Goal: Task Accomplishment & Management: Manage account settings

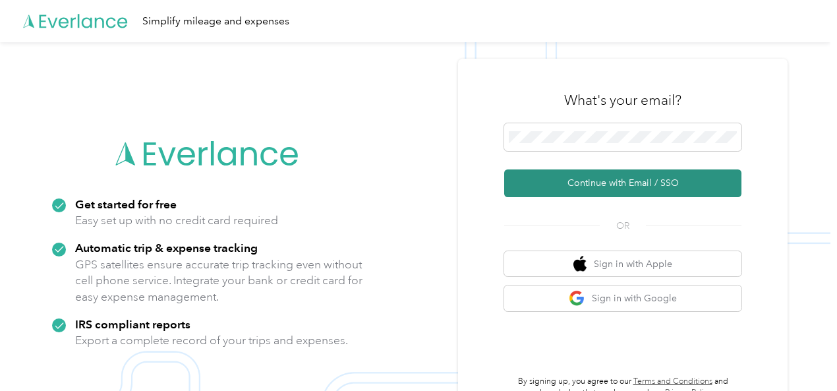
click at [624, 177] on button "Continue with Email / SSO" at bounding box center [622, 183] width 237 height 28
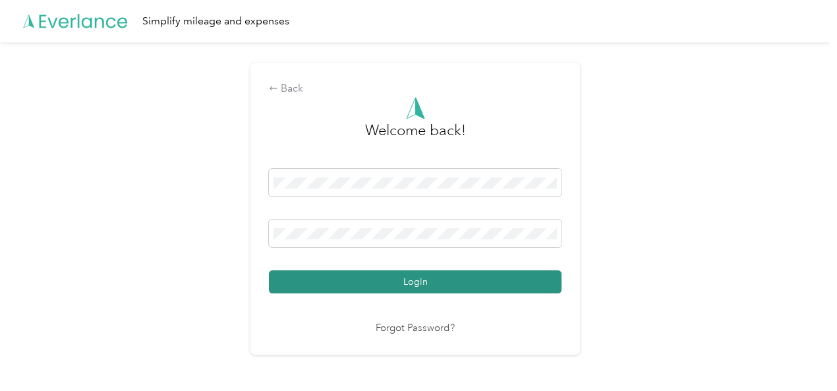
click at [443, 276] on button "Login" at bounding box center [415, 281] width 293 height 23
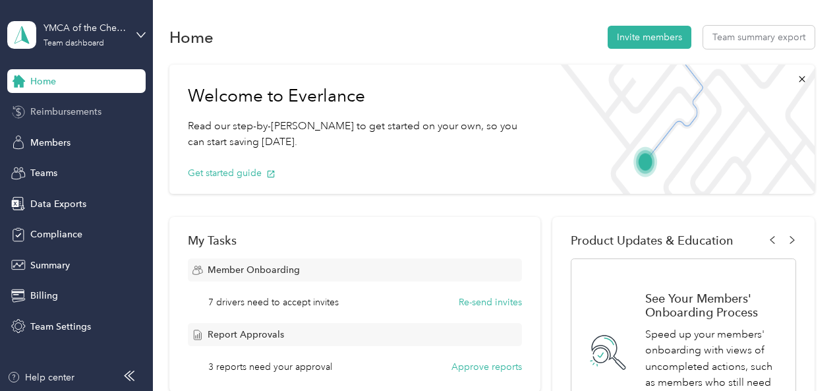
click at [65, 109] on span "Reimbursements" at bounding box center [65, 112] width 71 height 14
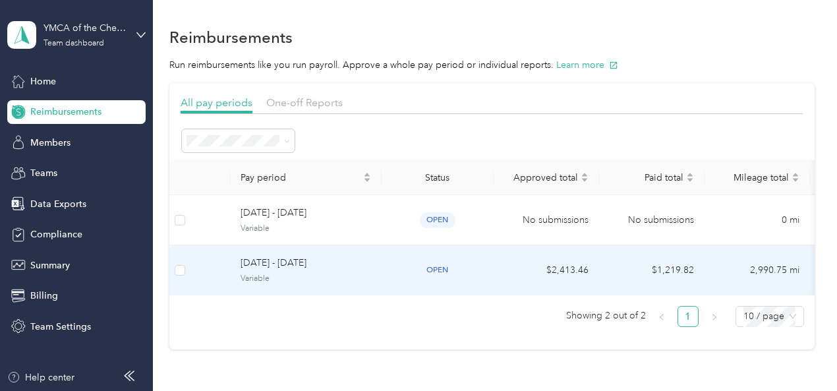
click at [279, 258] on span "[DATE] - [DATE]" at bounding box center [306, 263] width 130 height 14
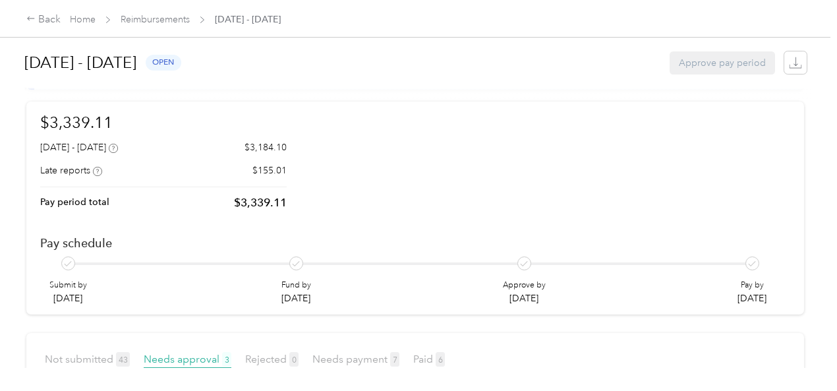
scroll to position [71, 0]
click at [351, 353] on span "Needs payment 7" at bounding box center [355, 359] width 87 height 13
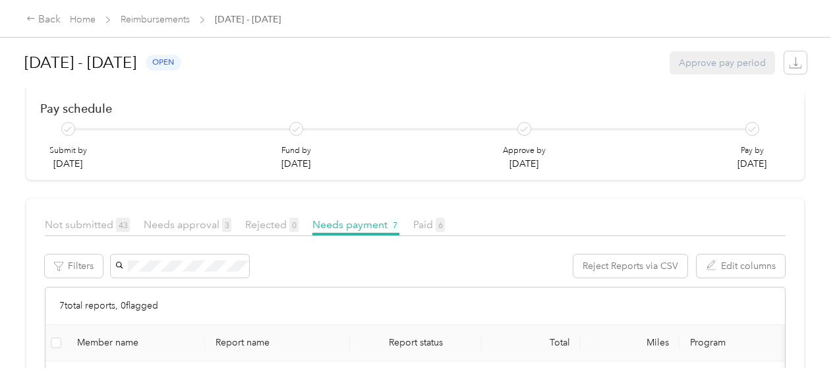
scroll to position [204, 0]
click at [118, 380] on div "[PERSON_NAME]" at bounding box center [135, 387] width 117 height 14
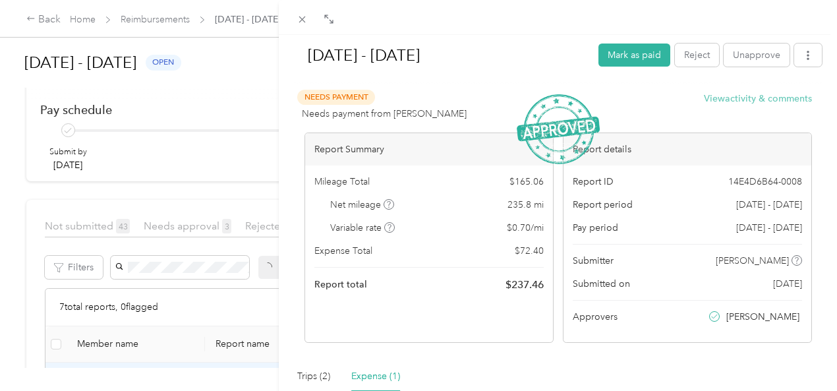
click at [725, 98] on button "View activity & comments" at bounding box center [758, 99] width 108 height 14
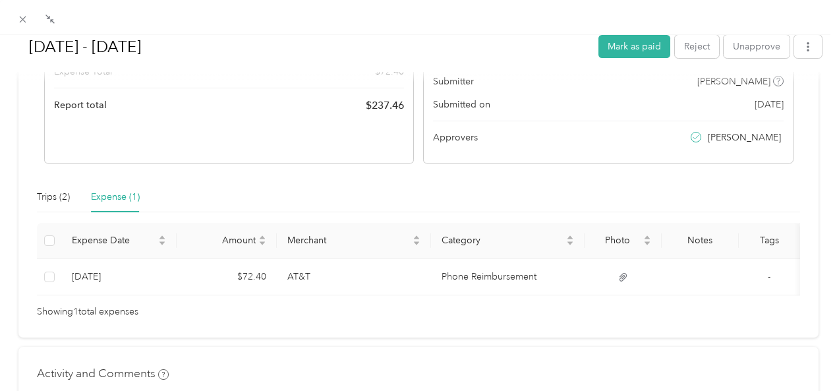
scroll to position [220, 0]
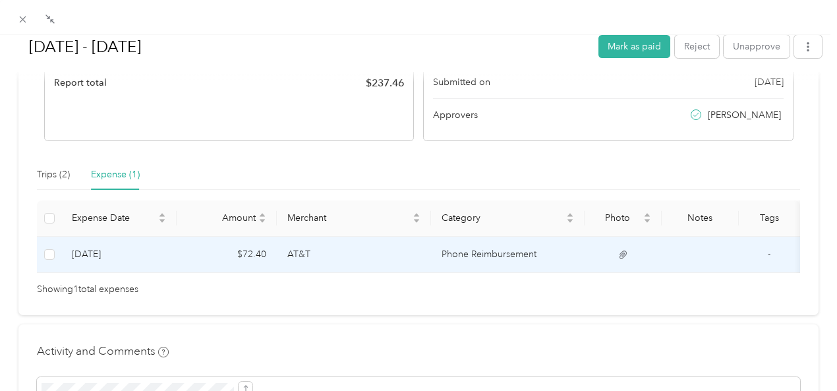
click at [368, 251] on td "AT&T" at bounding box center [354, 255] width 154 height 36
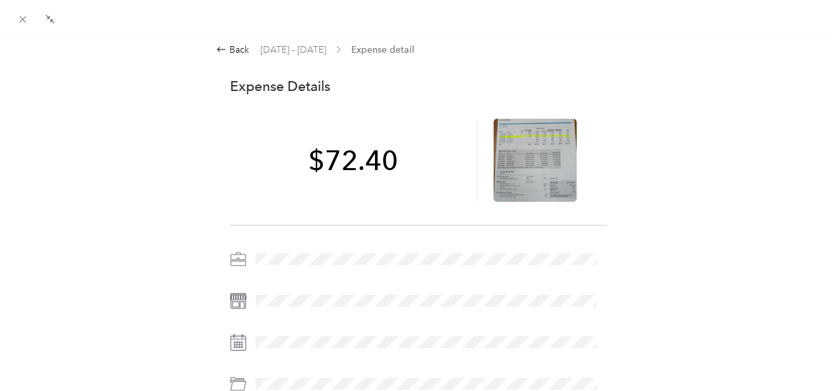
scroll to position [0, 0]
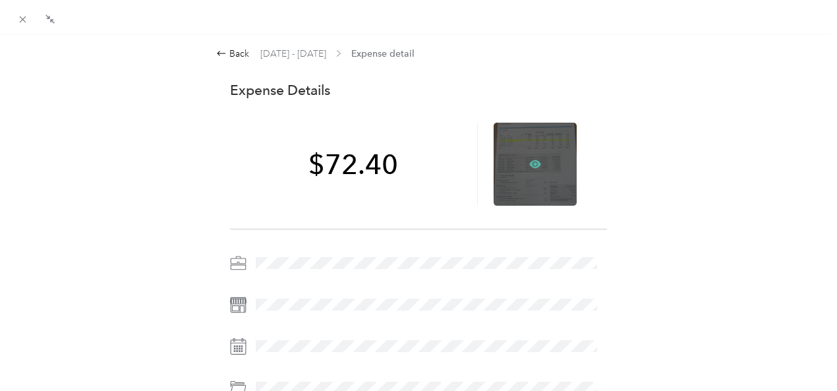
click at [530, 159] on icon at bounding box center [535, 164] width 12 height 12
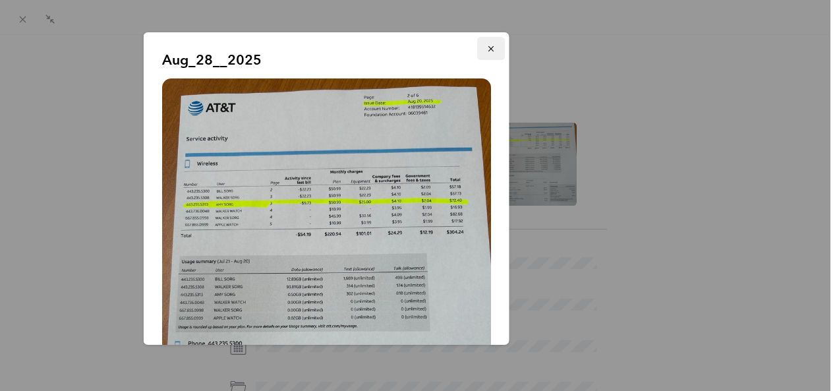
click at [486, 50] on icon "button" at bounding box center [490, 48] width 9 height 9
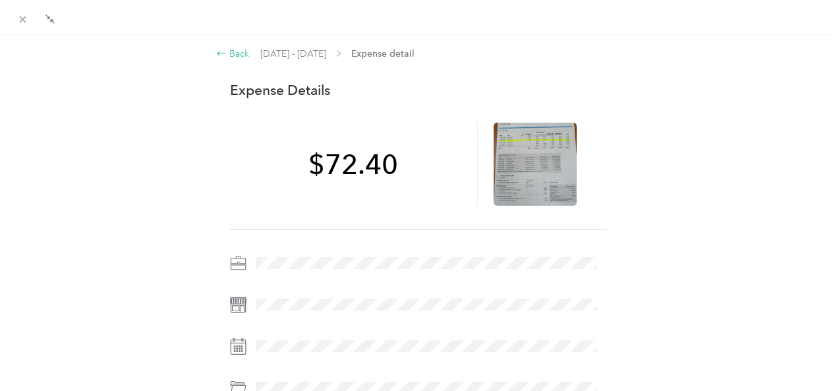
click at [225, 53] on div "Back" at bounding box center [232, 54] width 33 height 14
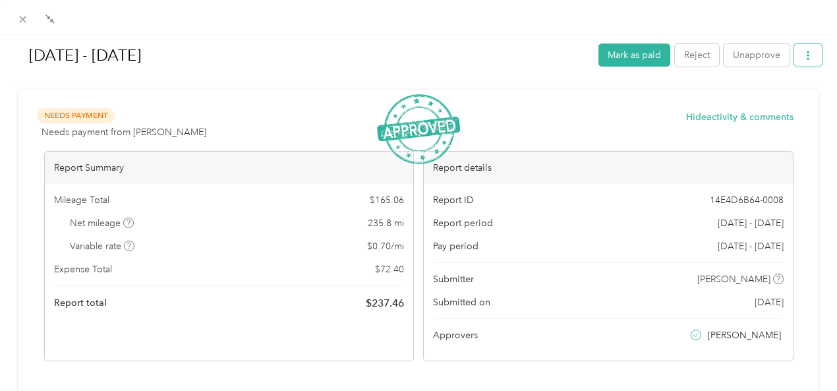
click at [803, 57] on icon "button" at bounding box center [807, 55] width 9 height 9
click at [749, 103] on span "Download" at bounding box center [760, 103] width 43 height 14
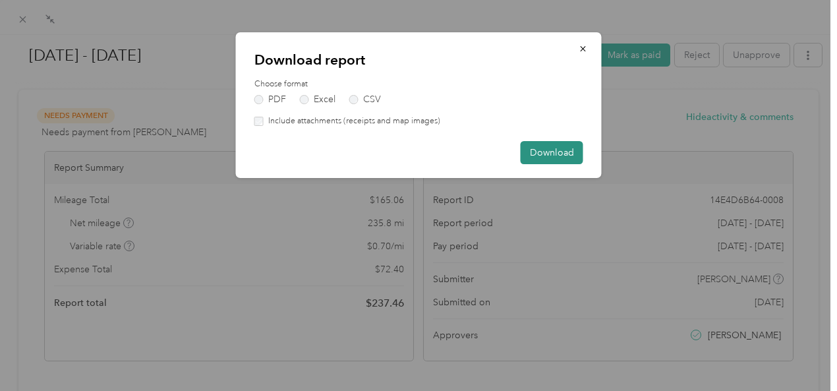
click at [549, 157] on button "Download" at bounding box center [552, 152] width 63 height 23
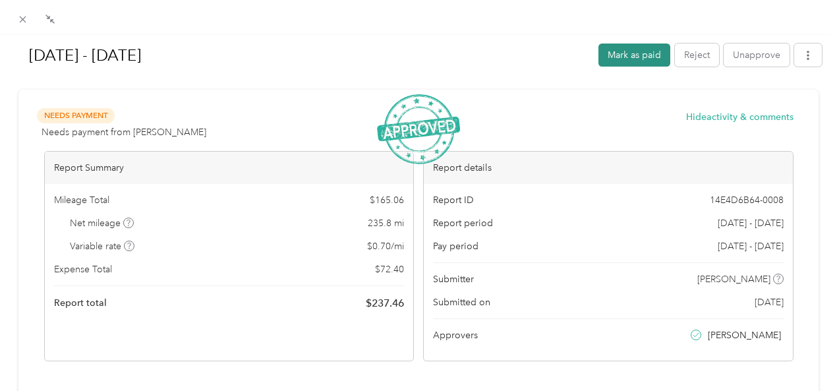
click at [619, 57] on button "Mark as paid" at bounding box center [634, 54] width 72 height 23
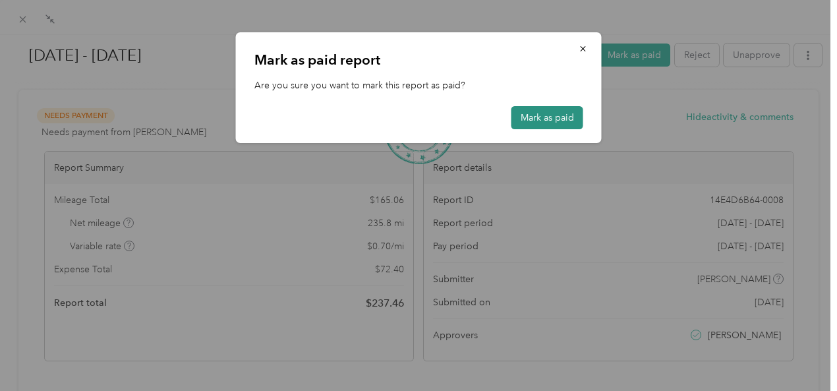
click at [526, 118] on button "Mark as paid" at bounding box center [547, 117] width 72 height 23
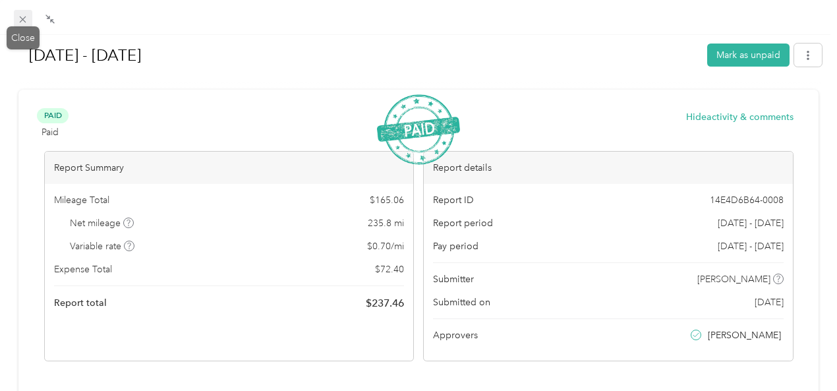
click at [24, 22] on icon at bounding box center [22, 19] width 11 height 11
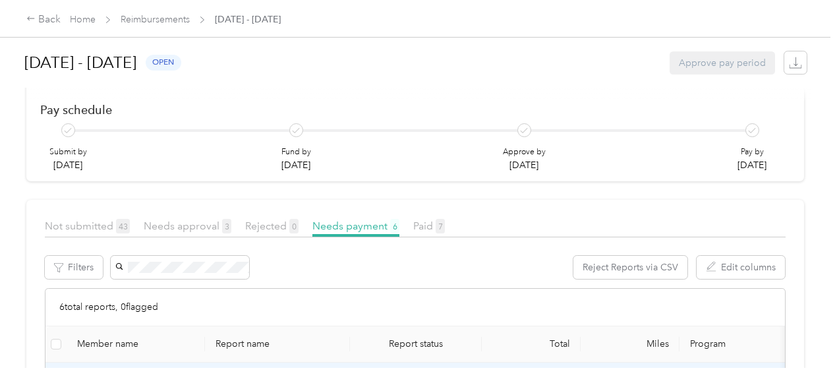
click at [112, 380] on div "[PERSON_NAME]" at bounding box center [135, 387] width 117 height 14
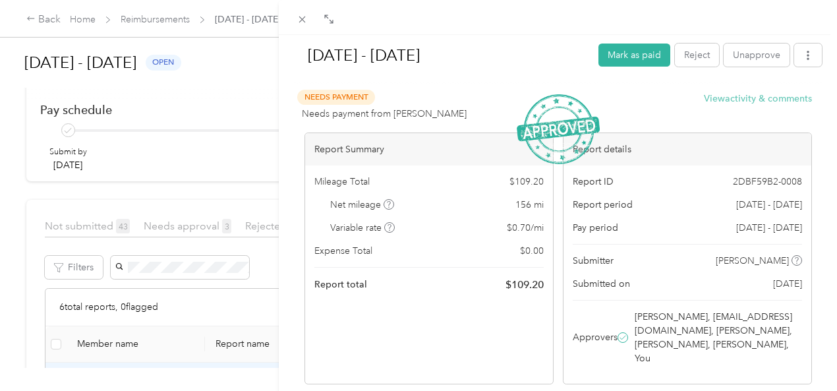
click at [727, 100] on button "View activity & comments" at bounding box center [758, 99] width 108 height 14
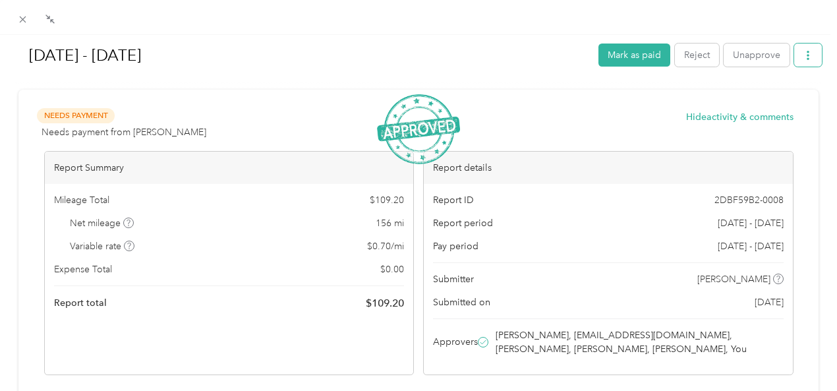
click at [796, 61] on button "button" at bounding box center [808, 54] width 28 height 23
click at [753, 99] on span "Download" at bounding box center [760, 103] width 43 height 14
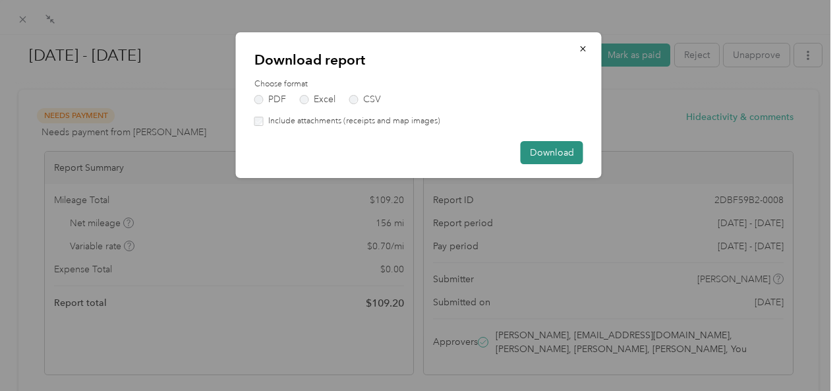
click at [538, 152] on button "Download" at bounding box center [552, 152] width 63 height 23
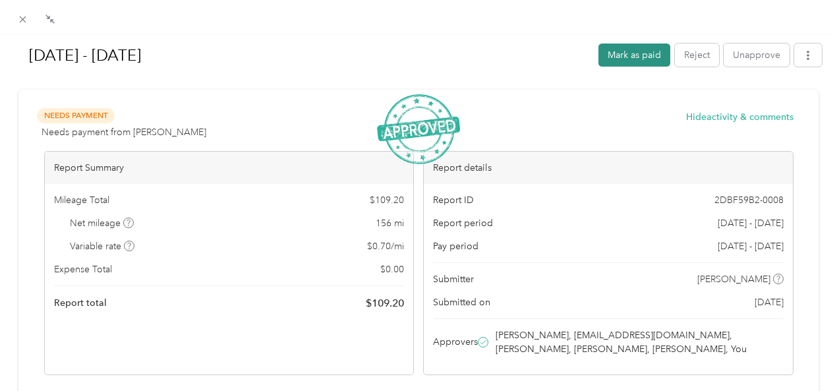
click at [622, 55] on button "Mark as paid" at bounding box center [634, 54] width 72 height 23
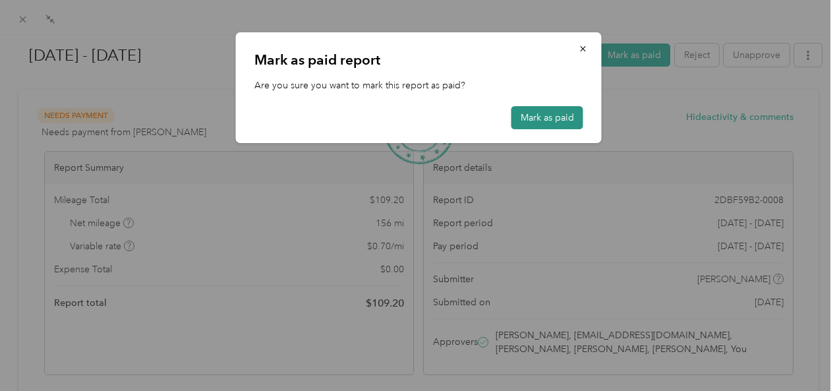
click at [545, 117] on button "Mark as paid" at bounding box center [547, 117] width 72 height 23
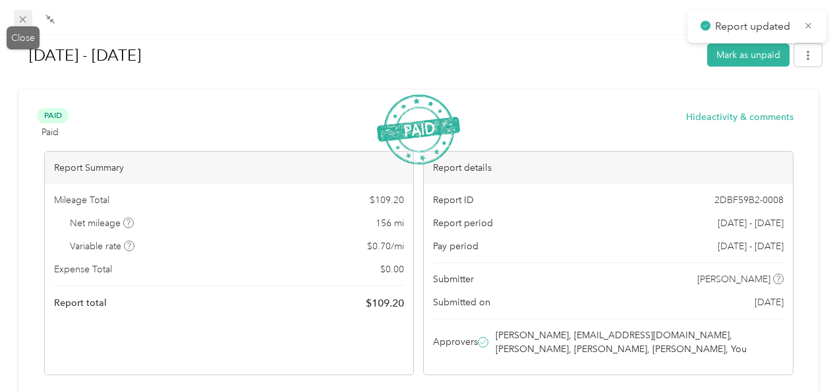
click at [20, 22] on icon at bounding box center [23, 19] width 7 height 7
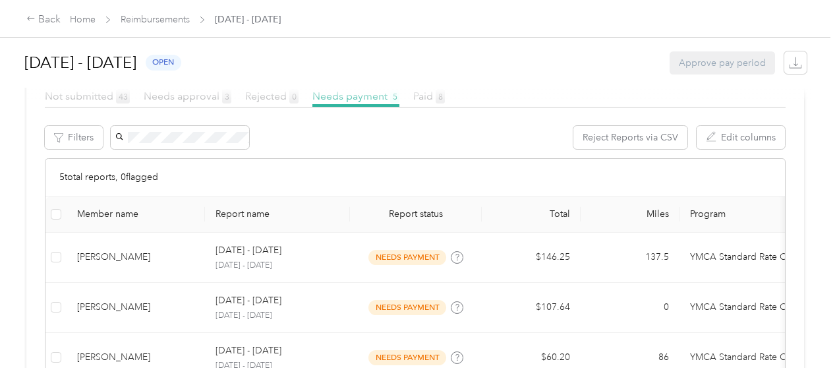
scroll to position [336, 0]
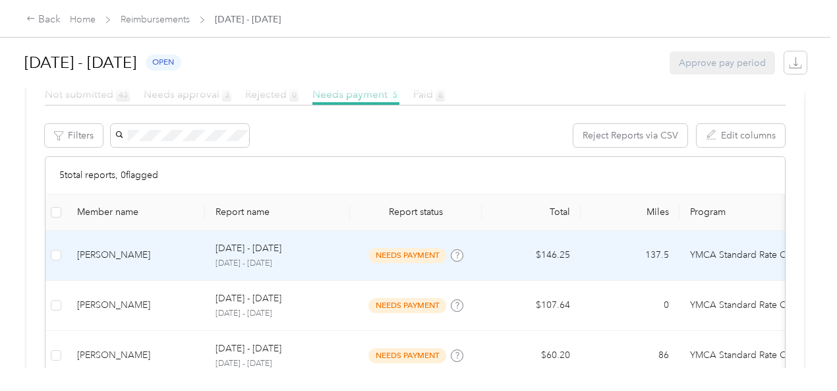
click at [92, 248] on div "[PERSON_NAME]" at bounding box center [135, 255] width 117 height 14
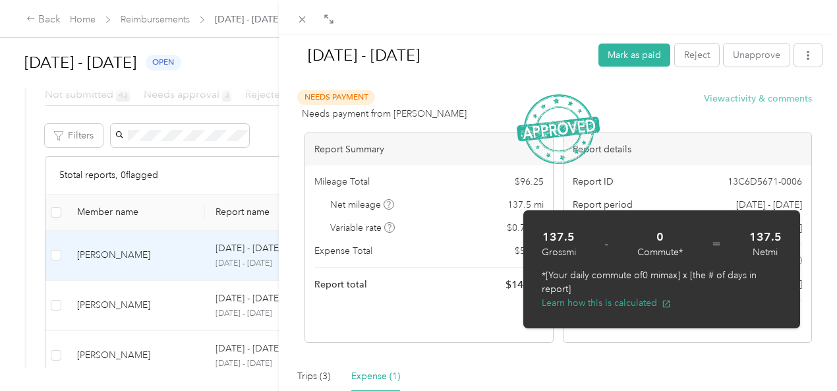
click at [739, 100] on button "View activity & comments" at bounding box center [758, 99] width 108 height 14
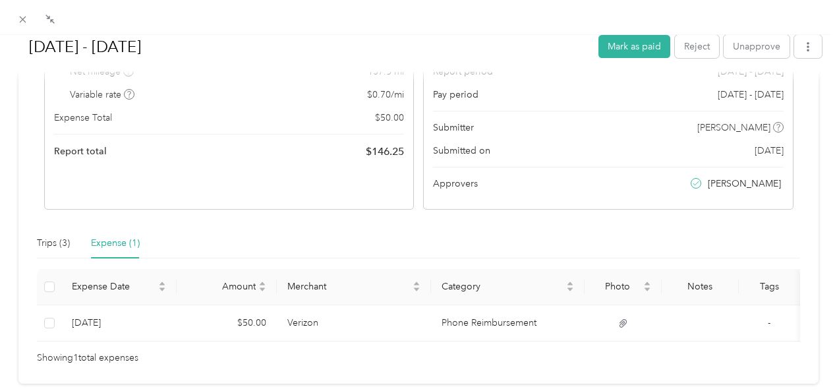
scroll to position [198, 0]
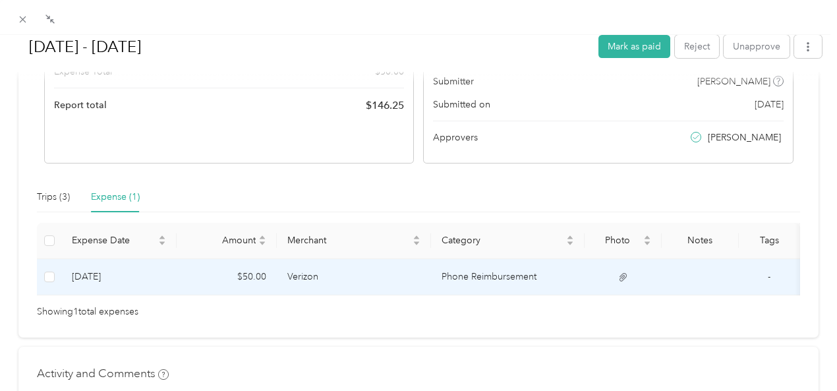
click at [345, 283] on td "Verizon" at bounding box center [354, 277] width 154 height 36
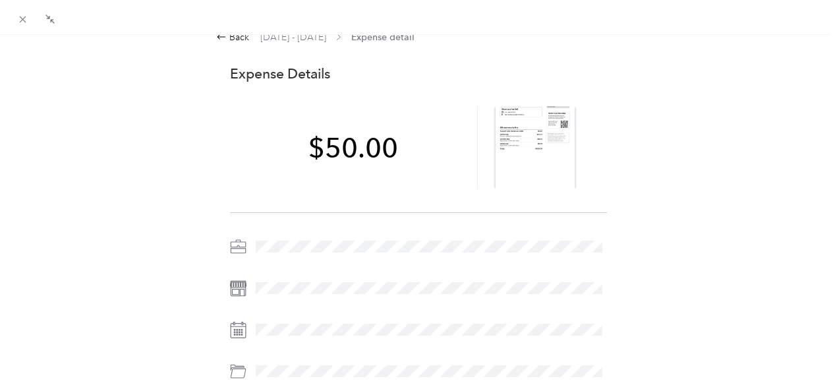
scroll to position [0, 0]
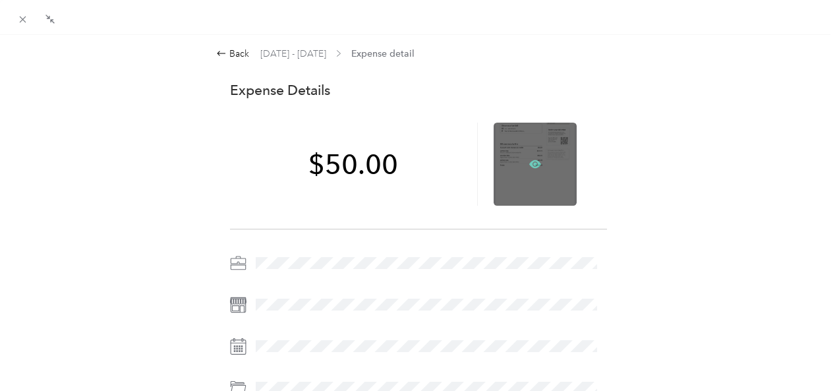
click at [529, 161] on icon at bounding box center [535, 164] width 12 height 8
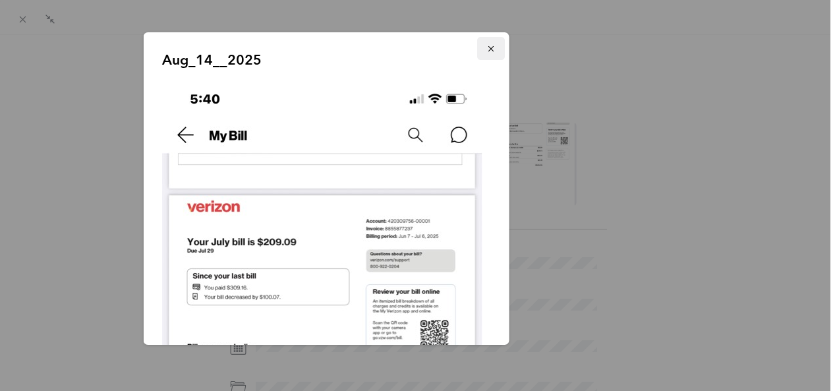
click at [486, 45] on icon "button" at bounding box center [490, 48] width 9 height 9
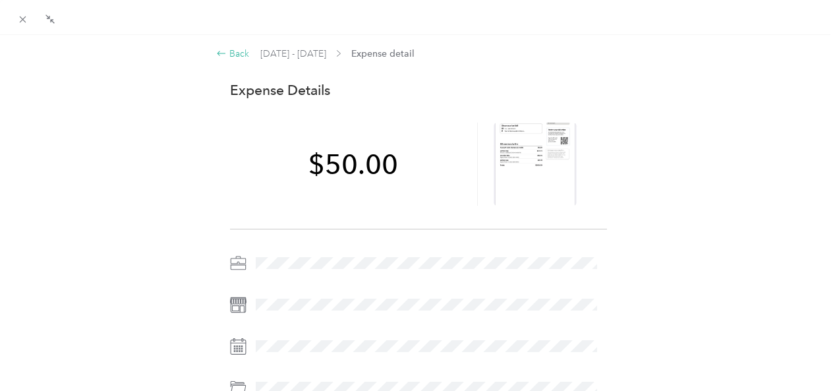
click at [219, 52] on icon at bounding box center [221, 53] width 11 height 11
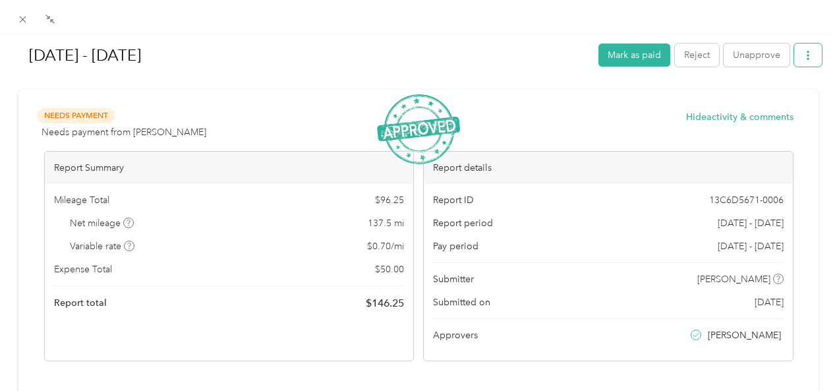
click at [803, 53] on icon "button" at bounding box center [807, 55] width 9 height 9
click at [756, 100] on span "Download" at bounding box center [760, 103] width 43 height 14
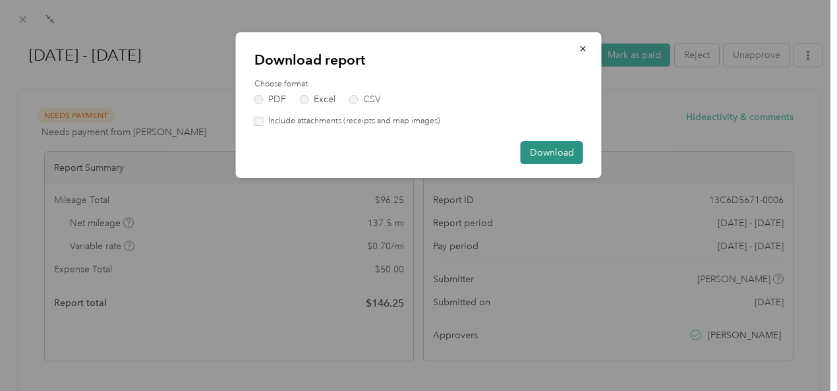
click at [547, 150] on button "Download" at bounding box center [552, 152] width 63 height 23
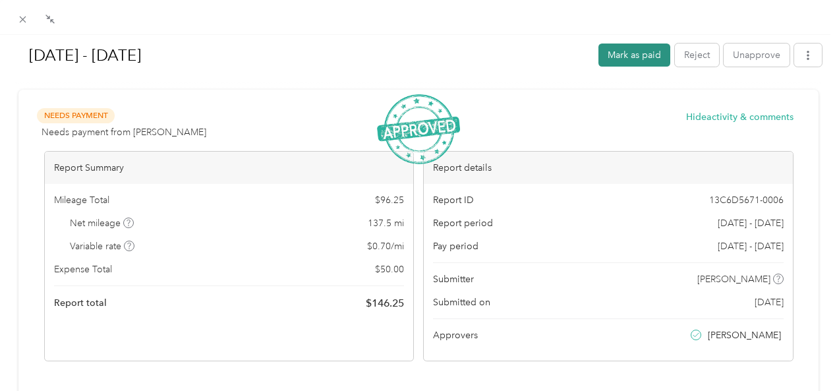
click at [615, 52] on button "Mark as paid" at bounding box center [634, 54] width 72 height 23
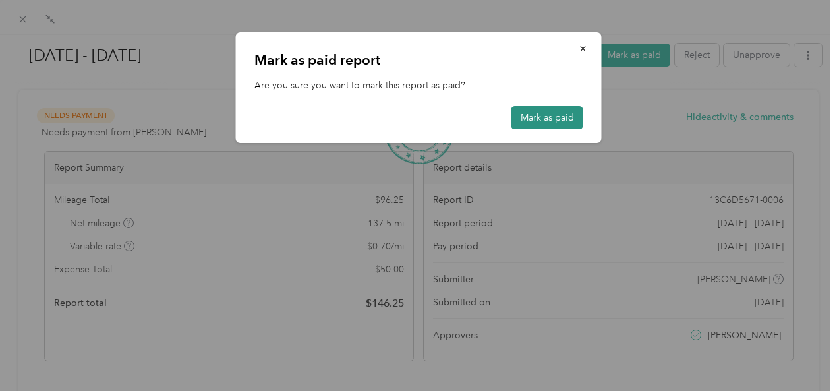
click at [525, 118] on button "Mark as paid" at bounding box center [547, 117] width 72 height 23
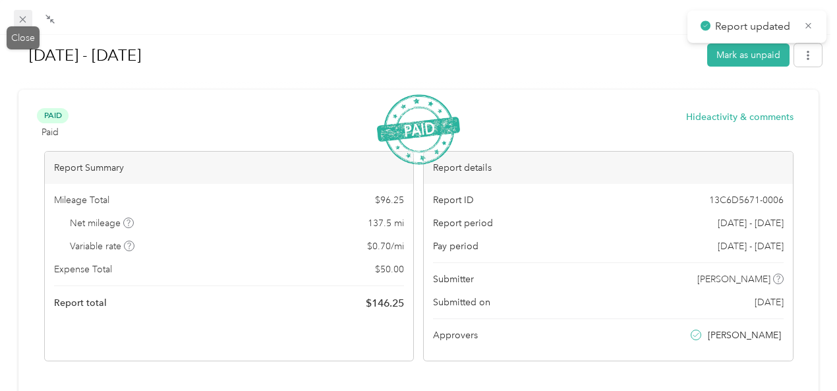
click at [21, 20] on icon at bounding box center [22, 19] width 11 height 11
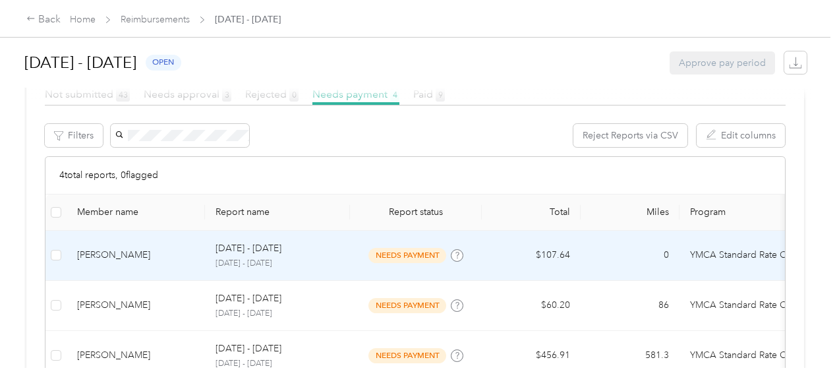
click at [114, 248] on div "[PERSON_NAME]" at bounding box center [135, 255] width 117 height 14
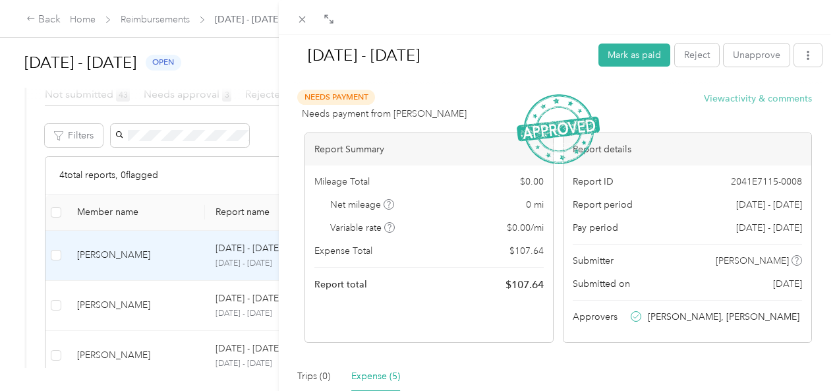
click at [714, 100] on button "View activity & comments" at bounding box center [758, 99] width 108 height 14
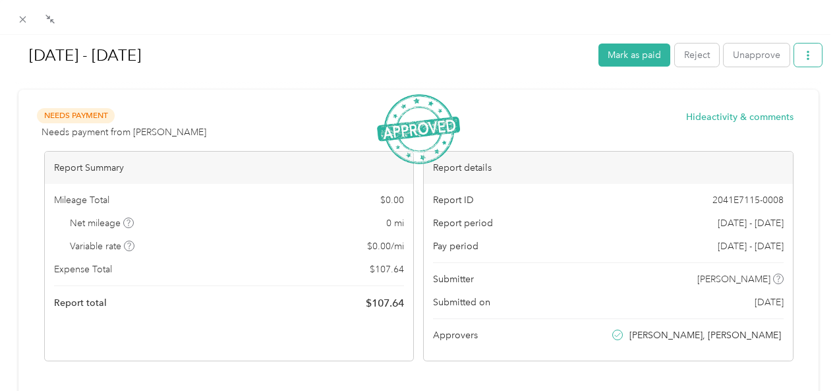
click at [803, 58] on icon "button" at bounding box center [807, 55] width 9 height 9
click at [760, 100] on span "Download" at bounding box center [760, 103] width 43 height 14
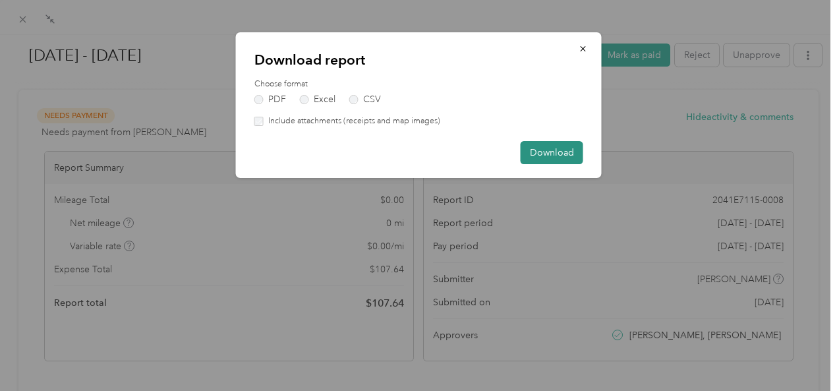
click at [537, 152] on button "Download" at bounding box center [552, 152] width 63 height 23
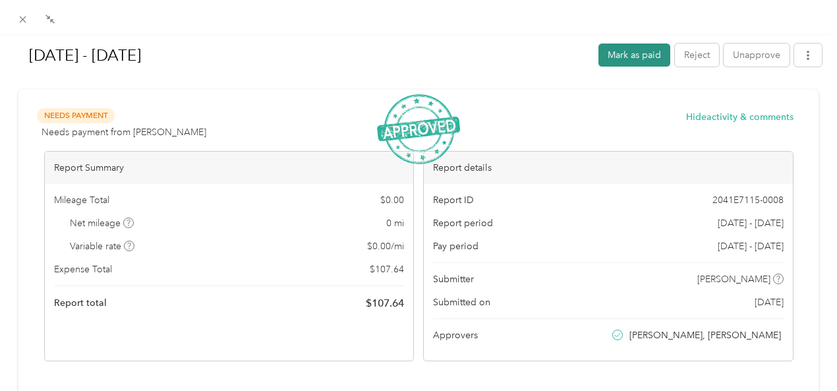
click at [617, 59] on button "Mark as paid" at bounding box center [634, 54] width 72 height 23
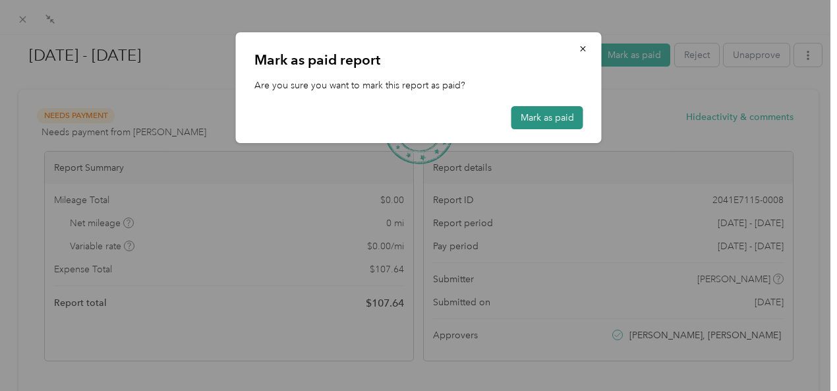
click at [534, 118] on button "Mark as paid" at bounding box center [547, 117] width 72 height 23
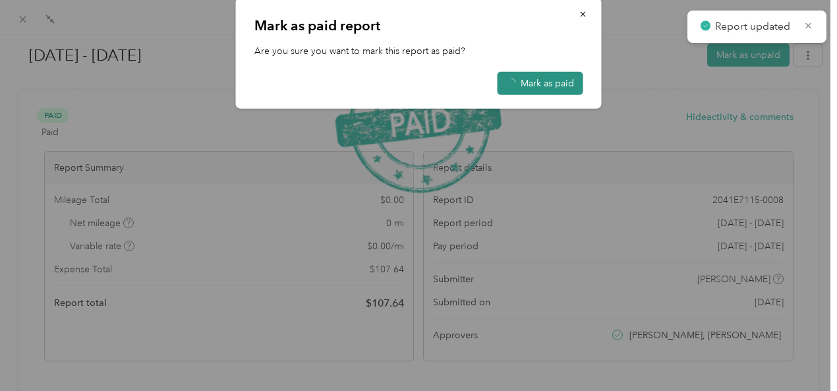
scroll to position [334, 0]
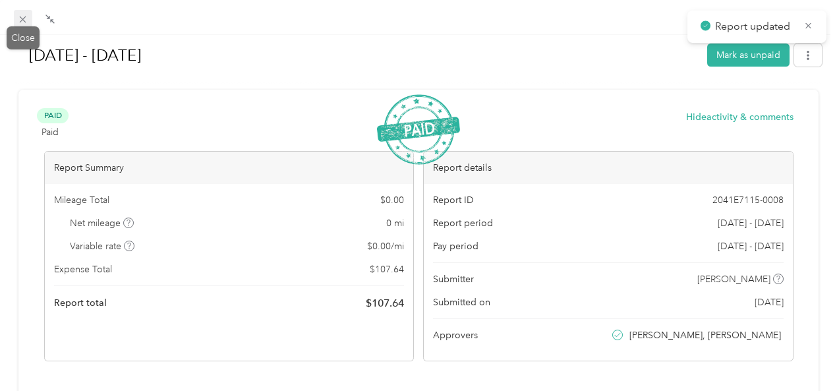
click at [21, 14] on icon at bounding box center [22, 19] width 11 height 11
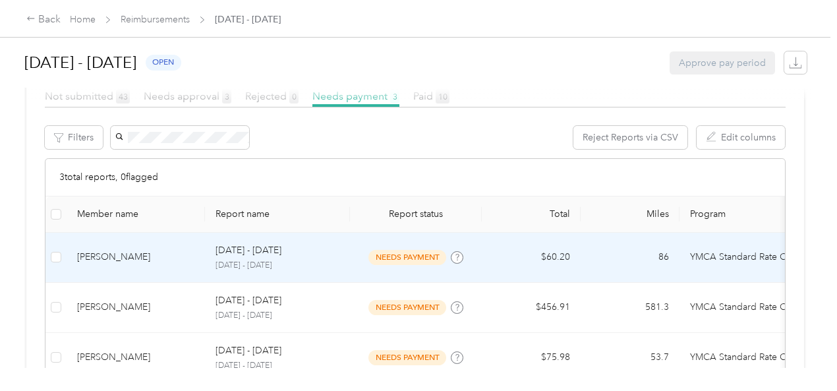
click at [83, 250] on div "[PERSON_NAME]" at bounding box center [135, 257] width 117 height 14
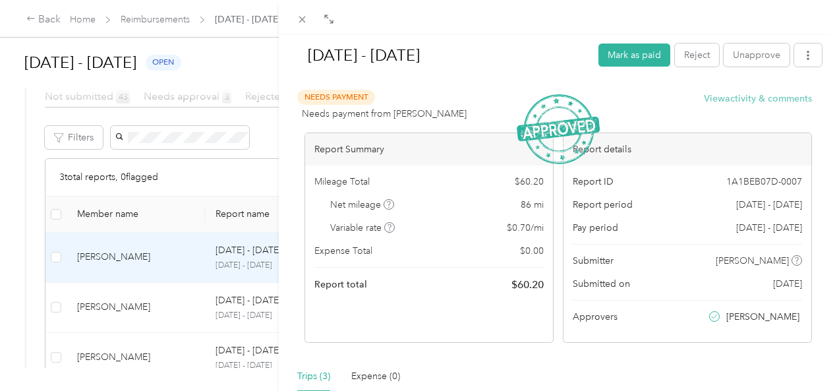
click at [729, 100] on button "View activity & comments" at bounding box center [758, 99] width 108 height 14
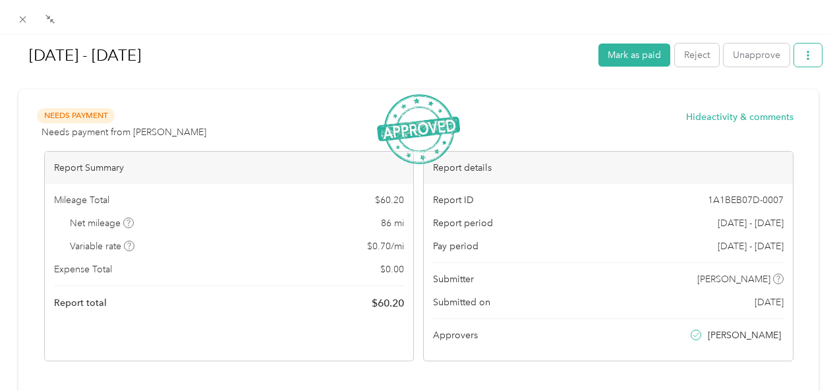
click at [803, 55] on icon "button" at bounding box center [807, 55] width 9 height 9
click at [752, 98] on span "Download" at bounding box center [760, 103] width 43 height 14
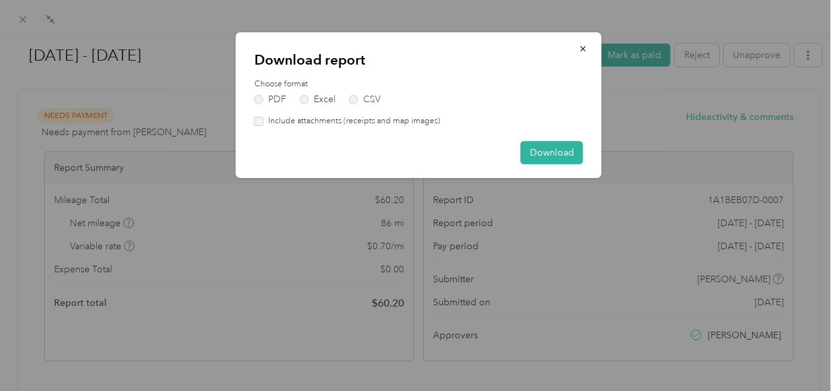
click at [518, 144] on div "Download" at bounding box center [418, 152] width 329 height 23
click at [538, 150] on button "Download" at bounding box center [552, 152] width 63 height 23
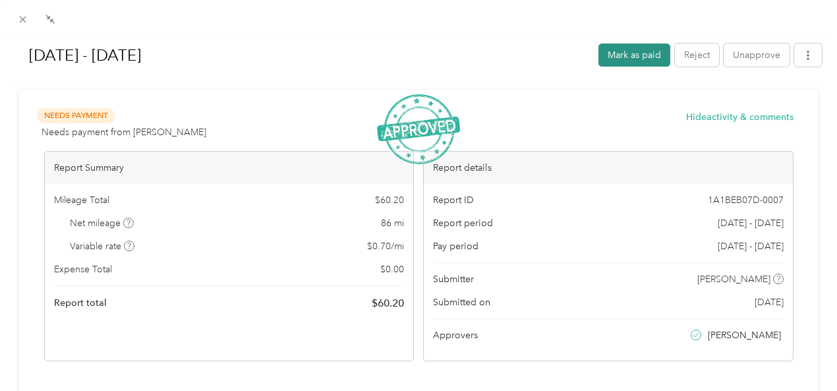
click at [612, 50] on button "Mark as paid" at bounding box center [634, 54] width 72 height 23
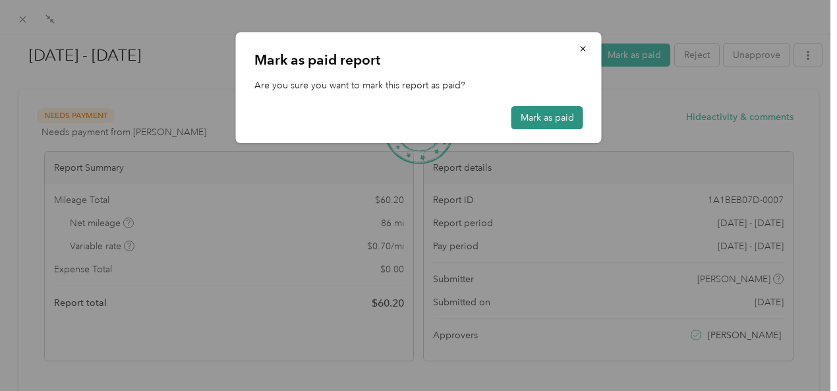
click at [532, 121] on button "Mark as paid" at bounding box center [547, 117] width 72 height 23
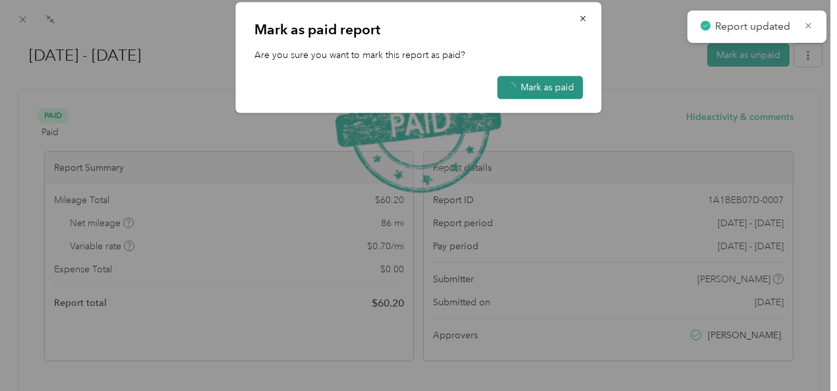
scroll to position [284, 0]
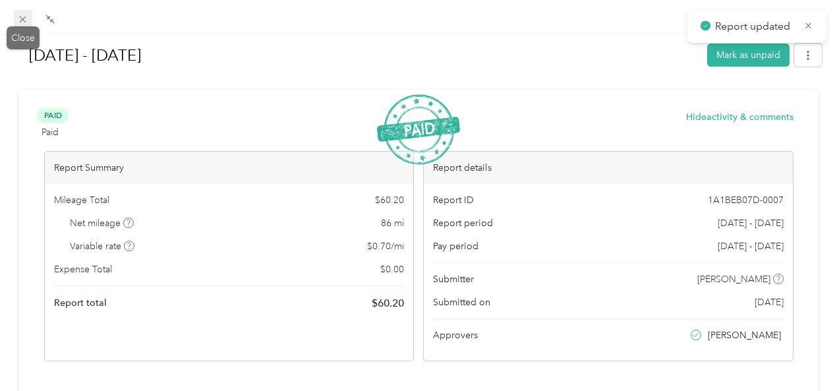
click at [24, 21] on icon at bounding box center [23, 19] width 7 height 7
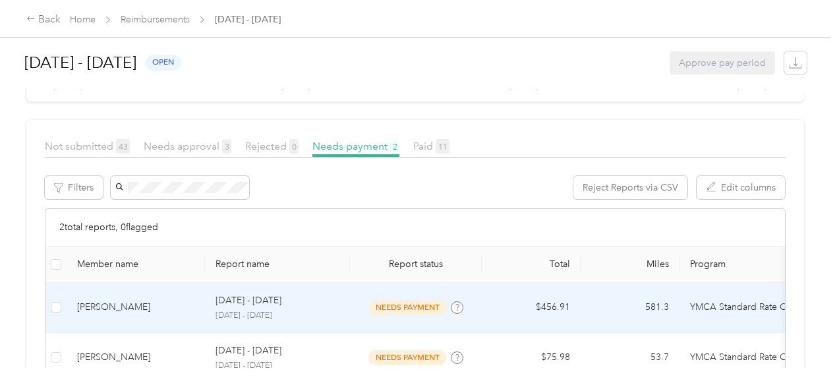
click at [115, 300] on div "[PERSON_NAME]" at bounding box center [135, 307] width 117 height 14
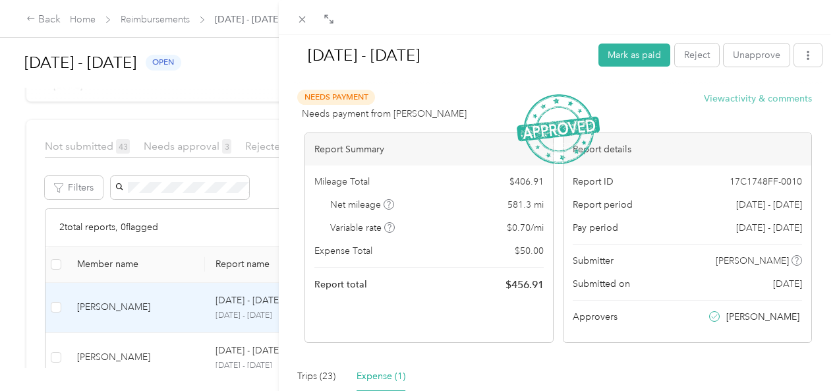
click at [739, 99] on button "View activity & comments" at bounding box center [758, 99] width 108 height 14
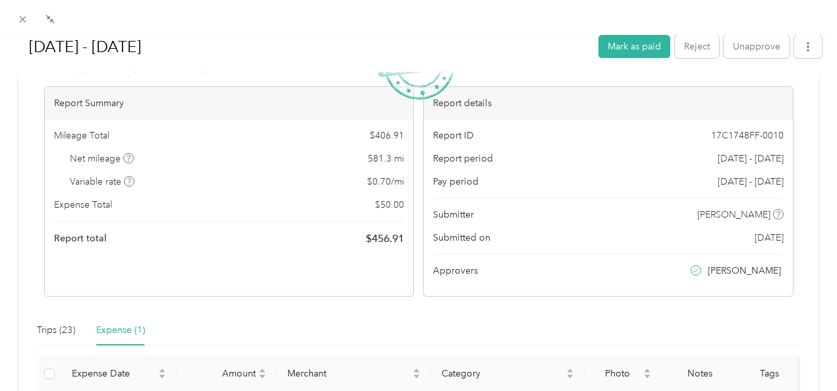
scroll to position [198, 0]
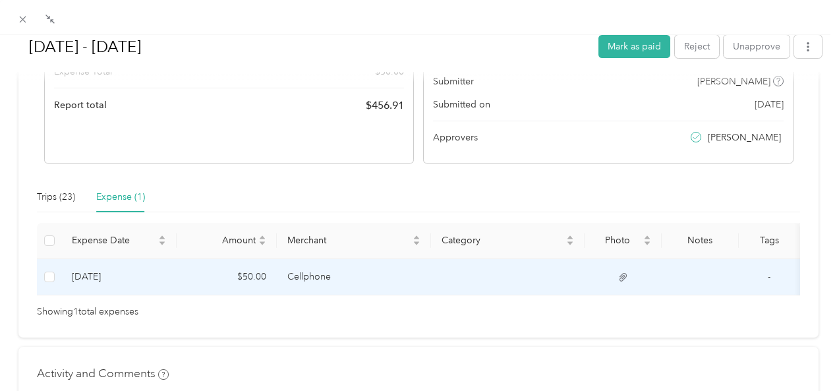
click at [299, 277] on td "Cellphone" at bounding box center [354, 277] width 154 height 36
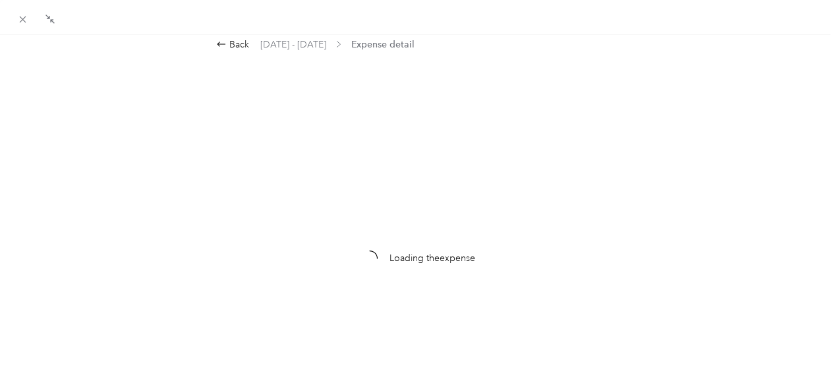
scroll to position [0, 0]
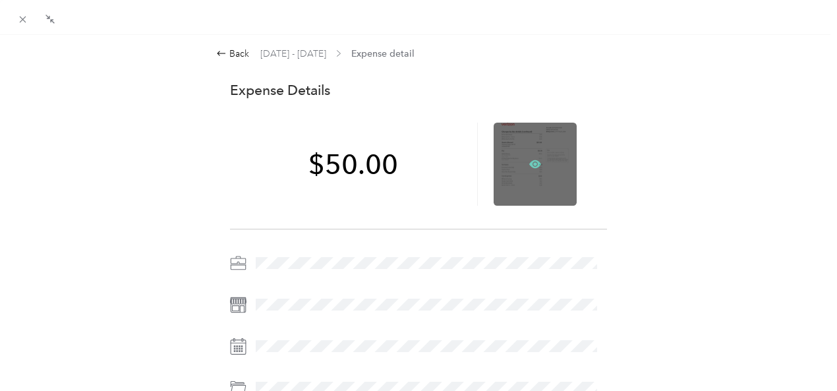
click at [530, 159] on icon at bounding box center [535, 164] width 12 height 12
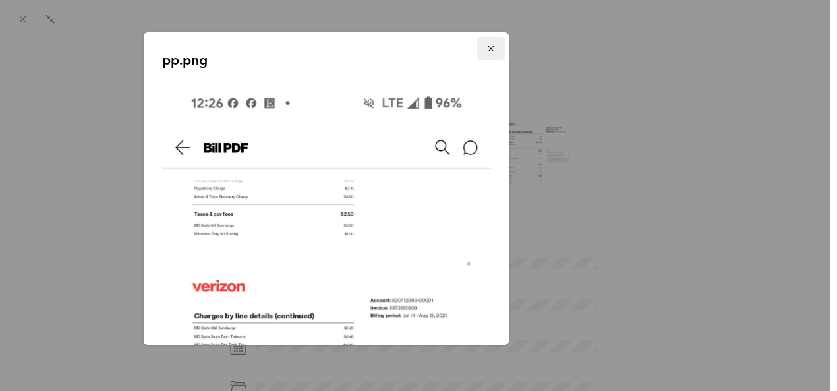
click at [486, 47] on icon "button" at bounding box center [490, 48] width 9 height 9
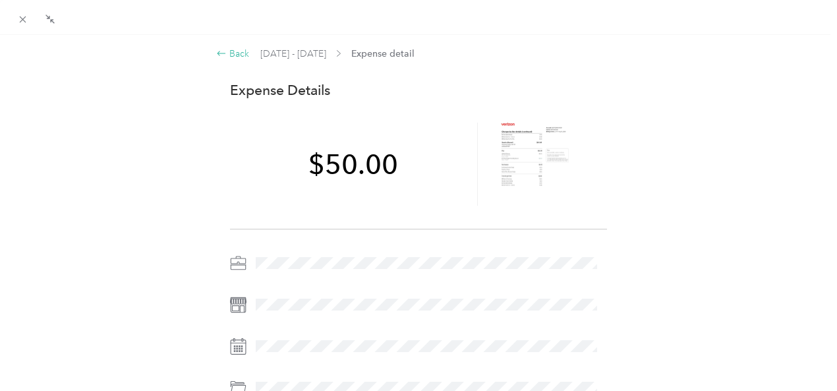
click at [216, 53] on icon at bounding box center [221, 53] width 11 height 11
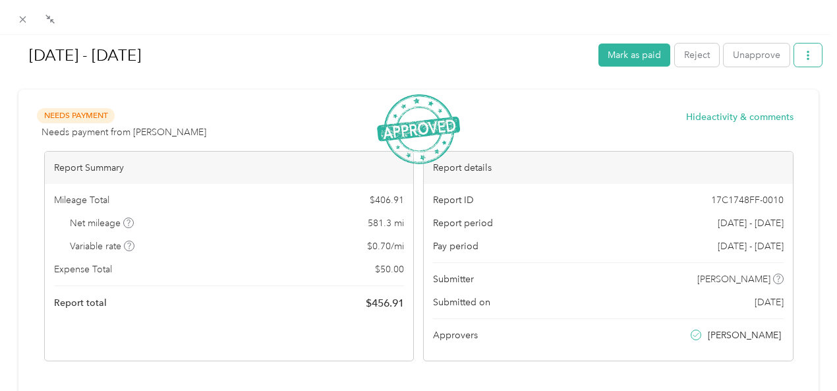
click at [803, 59] on icon "button" at bounding box center [807, 55] width 9 height 9
click at [759, 98] on span "Download" at bounding box center [760, 103] width 43 height 14
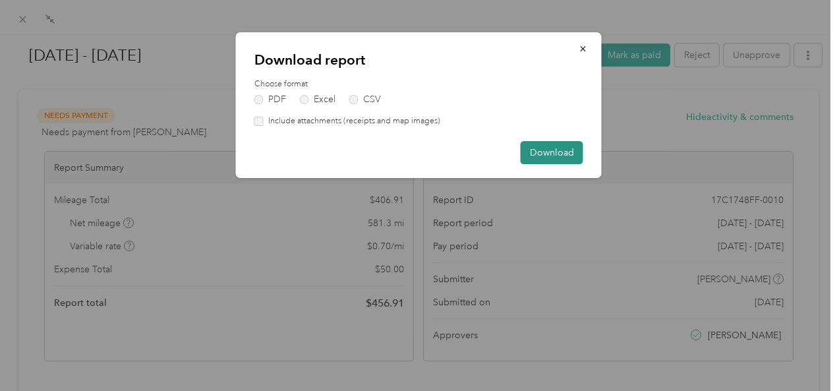
click at [545, 154] on button "Download" at bounding box center [552, 152] width 63 height 23
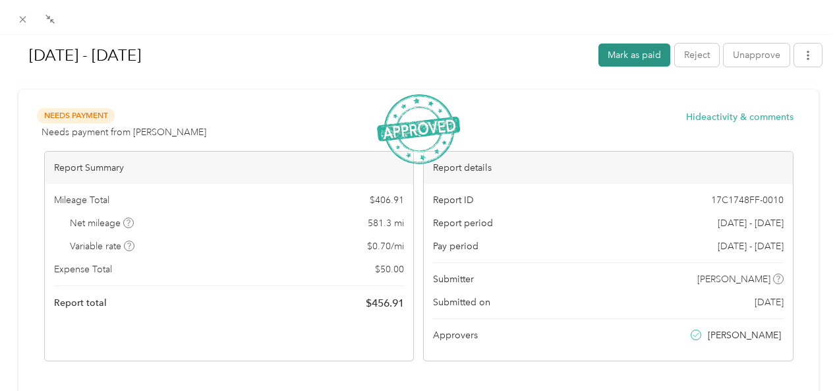
click at [629, 52] on button "Mark as paid" at bounding box center [634, 54] width 72 height 23
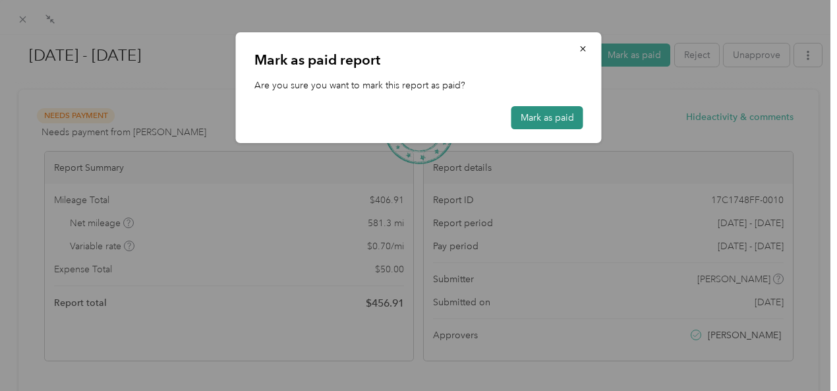
click at [539, 113] on button "Mark as paid" at bounding box center [547, 117] width 72 height 23
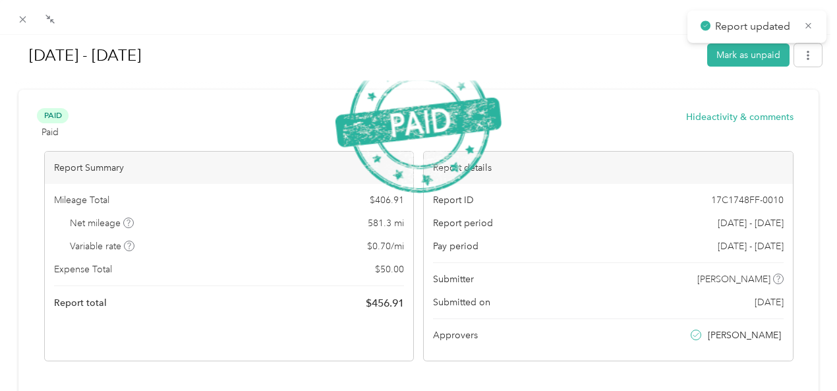
scroll to position [235, 0]
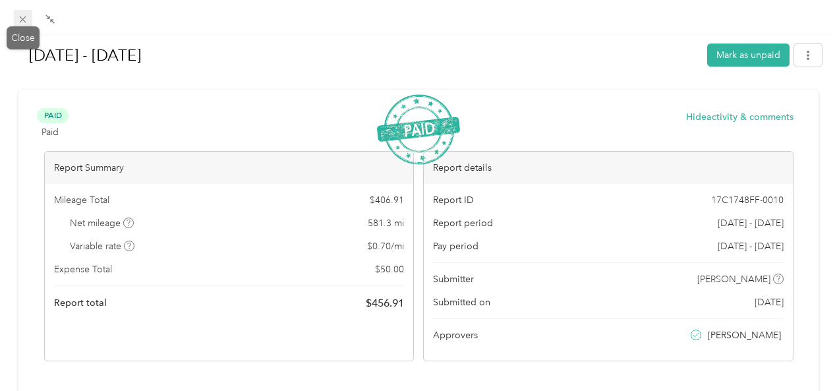
click at [22, 22] on icon at bounding box center [22, 19] width 11 height 11
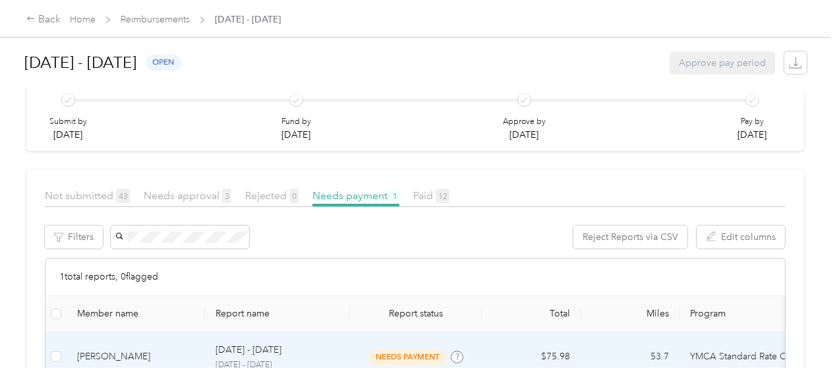
click at [107, 349] on div "[PERSON_NAME]" at bounding box center [135, 356] width 117 height 14
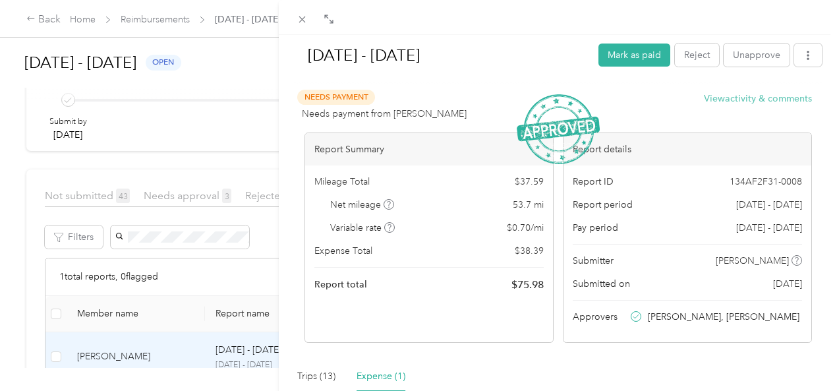
click at [727, 98] on button "View activity & comments" at bounding box center [758, 99] width 108 height 14
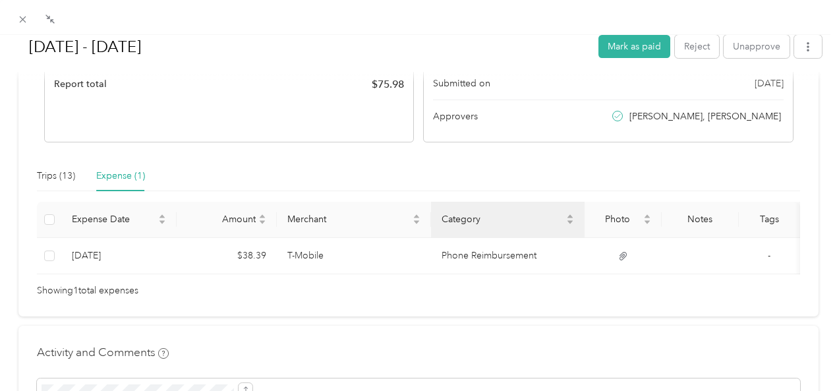
scroll to position [220, 0]
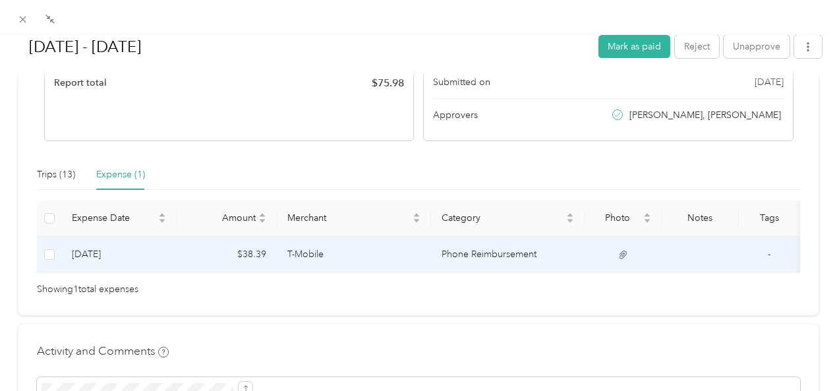
click at [277, 252] on td "T-Mobile" at bounding box center [354, 255] width 154 height 36
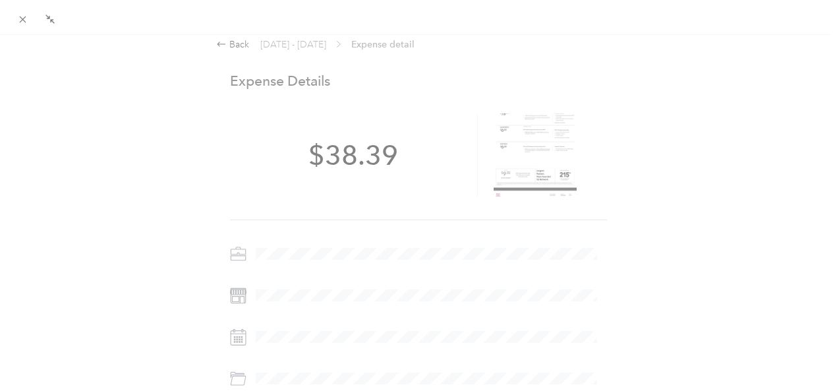
scroll to position [0, 0]
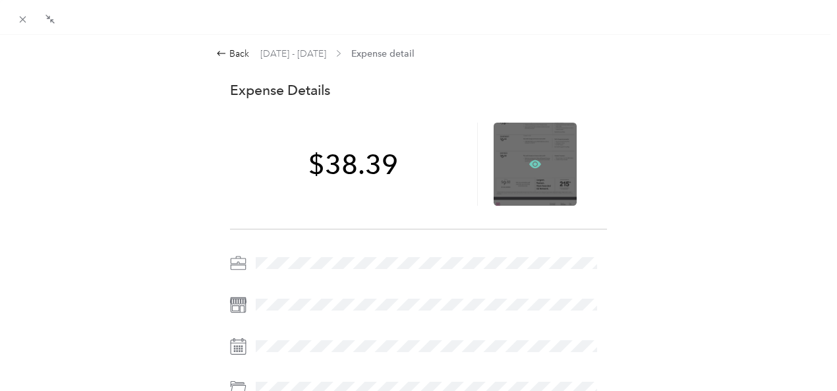
click at [529, 163] on icon at bounding box center [535, 164] width 12 height 8
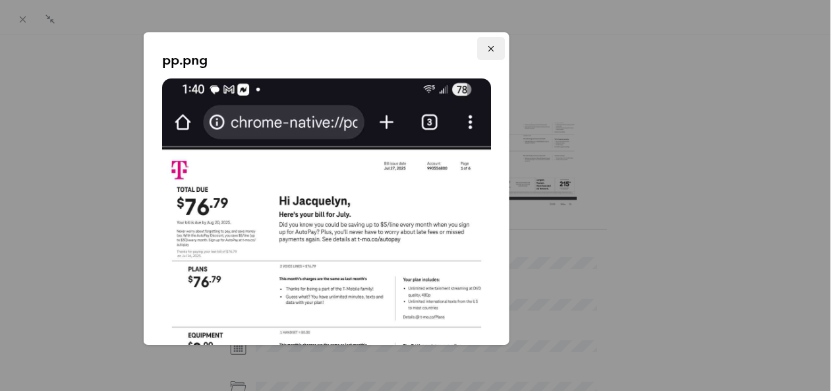
click at [486, 47] on icon "button" at bounding box center [490, 48] width 9 height 9
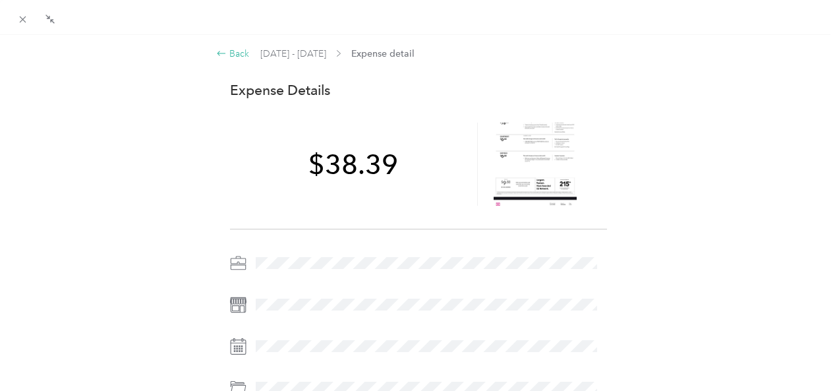
click at [216, 53] on icon at bounding box center [221, 53] width 11 height 11
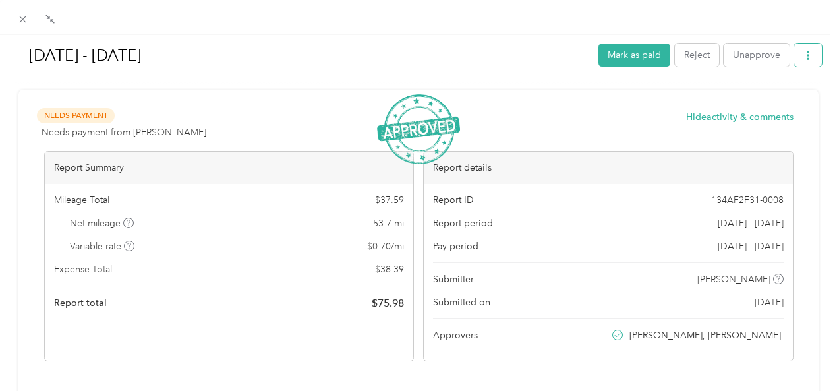
click at [803, 59] on icon "button" at bounding box center [807, 55] width 9 height 9
click at [760, 101] on span "Download" at bounding box center [760, 103] width 43 height 14
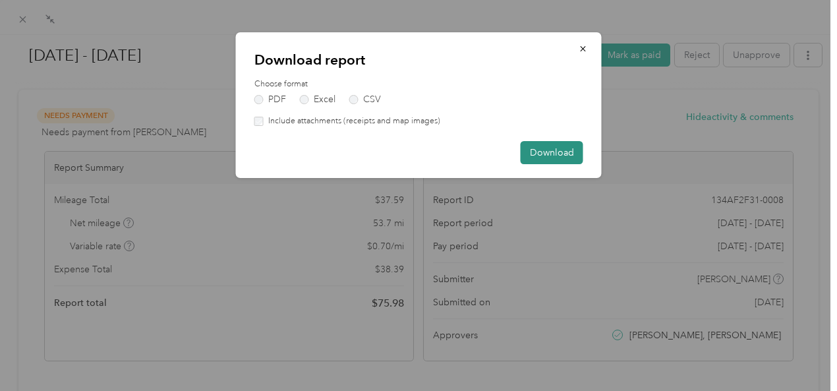
click at [534, 153] on button "Download" at bounding box center [552, 152] width 63 height 23
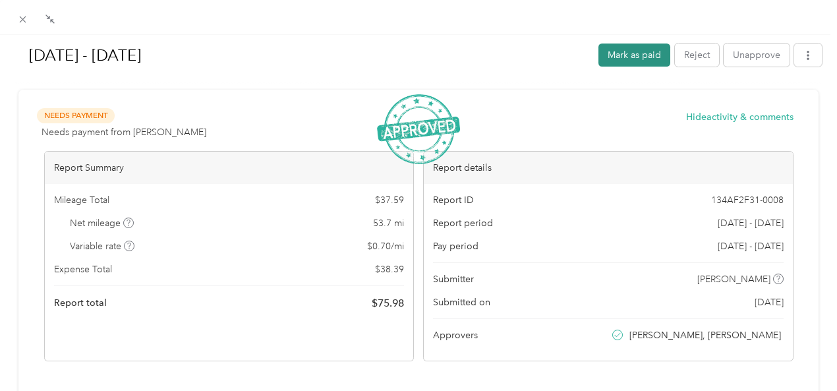
click at [640, 57] on button "Mark as paid" at bounding box center [634, 54] width 72 height 23
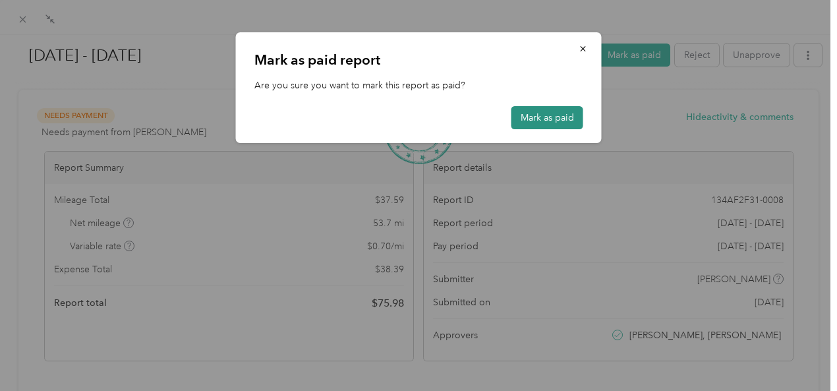
click at [538, 125] on button "Mark as paid" at bounding box center [547, 117] width 72 height 23
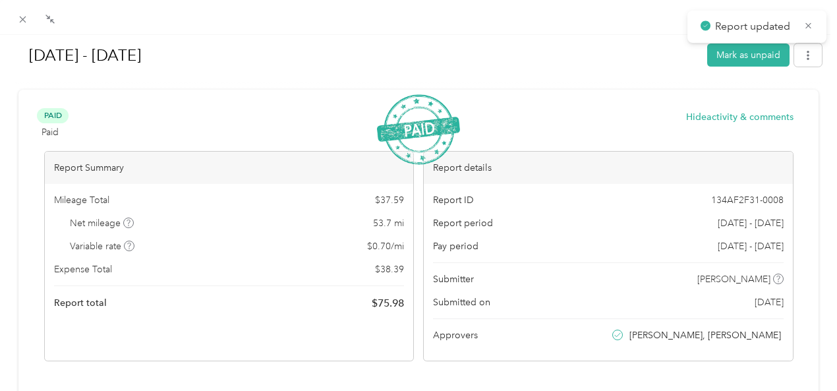
scroll to position [336, 0]
click at [26, 22] on icon at bounding box center [22, 19] width 11 height 11
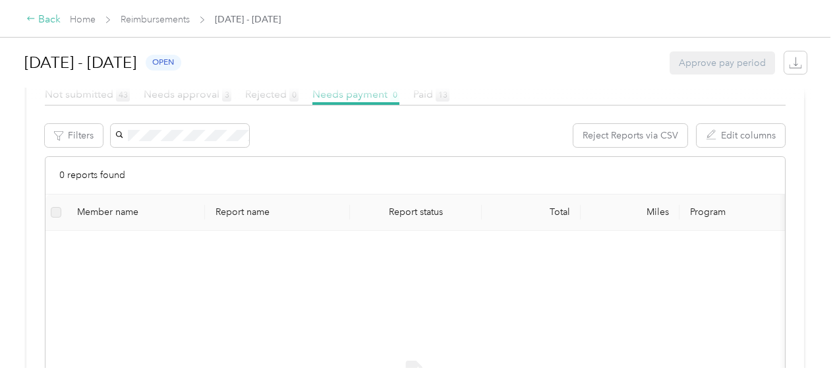
click at [32, 19] on icon at bounding box center [30, 18] width 7 height 4
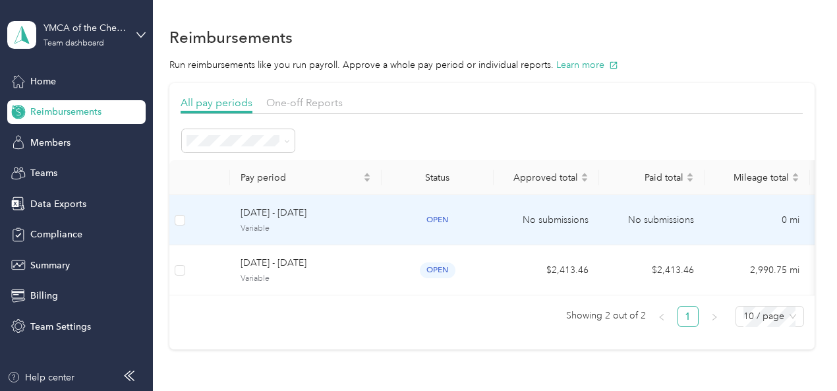
click at [279, 213] on span "[DATE] - [DATE]" at bounding box center [306, 213] width 130 height 14
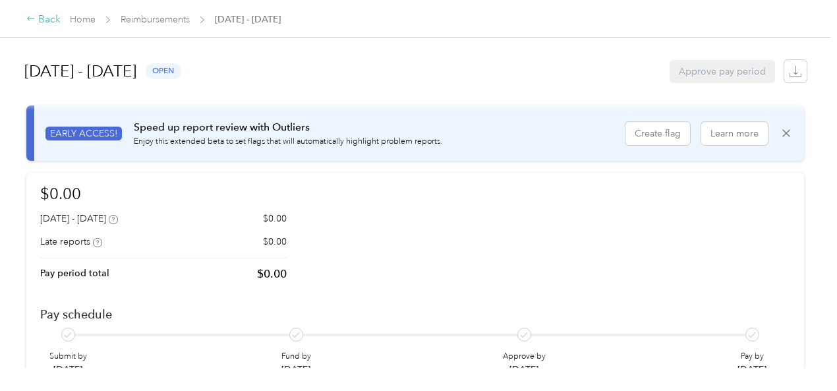
click at [29, 17] on icon at bounding box center [30, 18] width 9 height 9
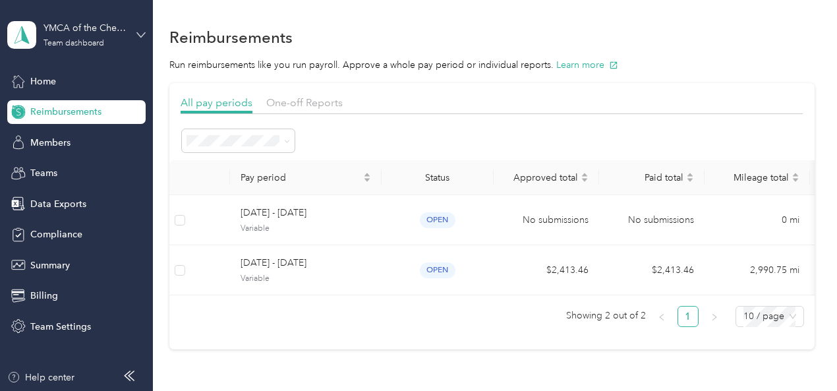
click at [140, 35] on icon at bounding box center [141, 34] width 8 height 5
click at [66, 166] on div "Log out" at bounding box center [44, 166] width 51 height 14
